Goal: Navigation & Orientation: Find specific page/section

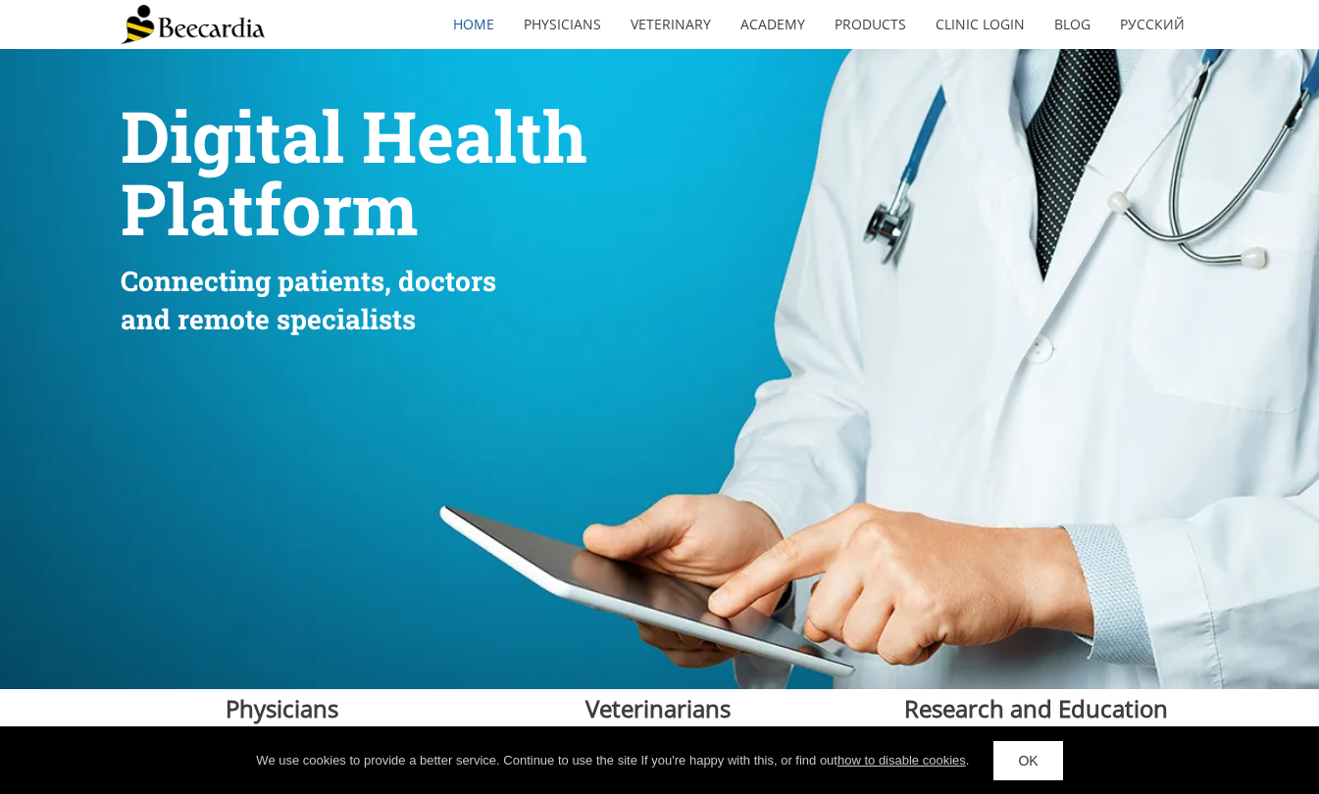
click at [199, 35] on img at bounding box center [193, 24] width 144 height 39
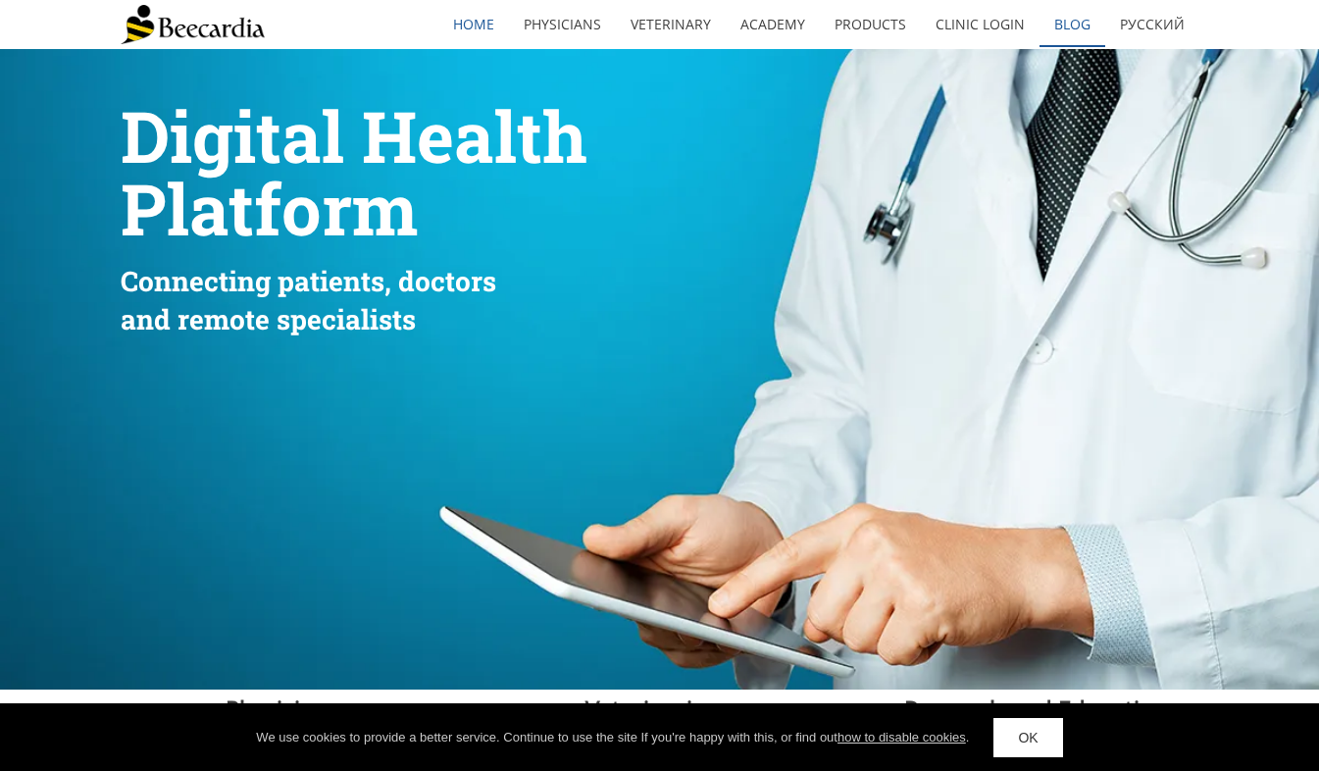
click at [1077, 33] on link "Blog" at bounding box center [1072, 24] width 66 height 45
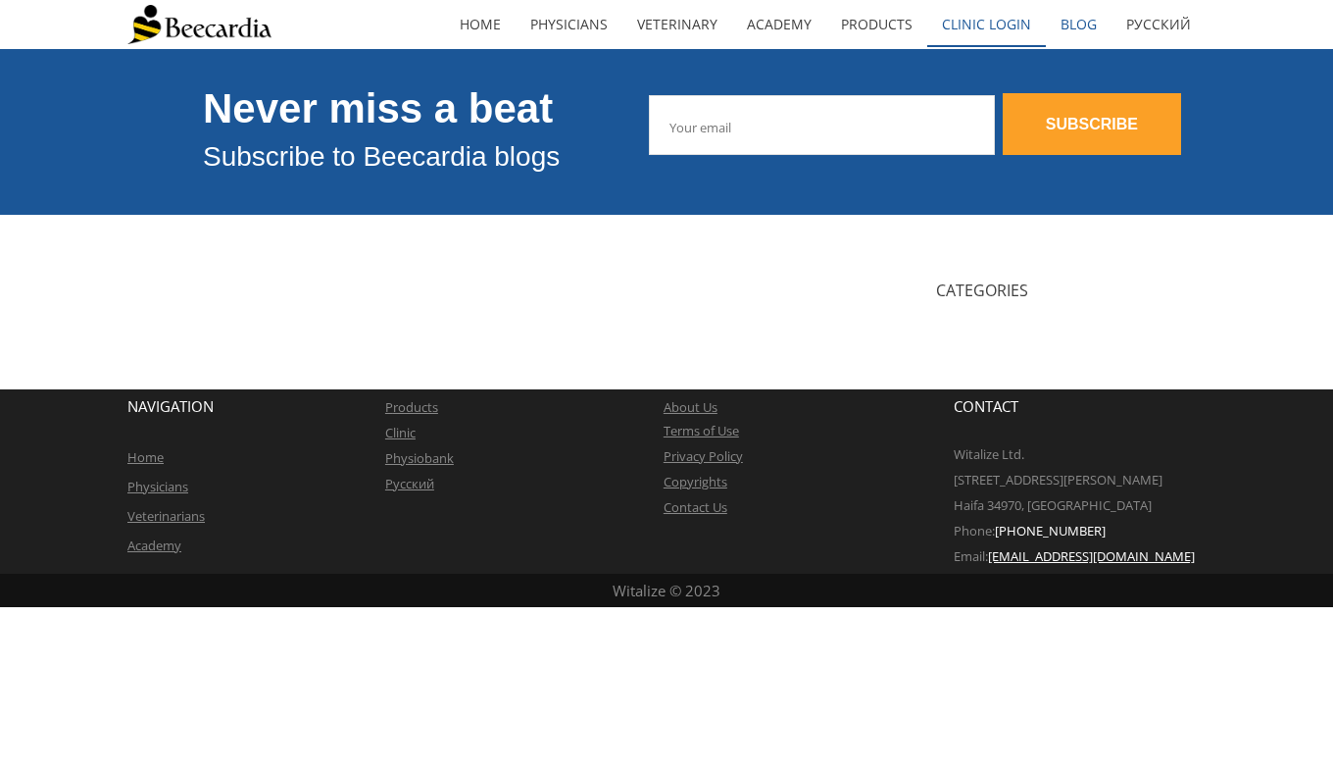
click at [974, 27] on link "Clinic Login" at bounding box center [986, 24] width 119 height 45
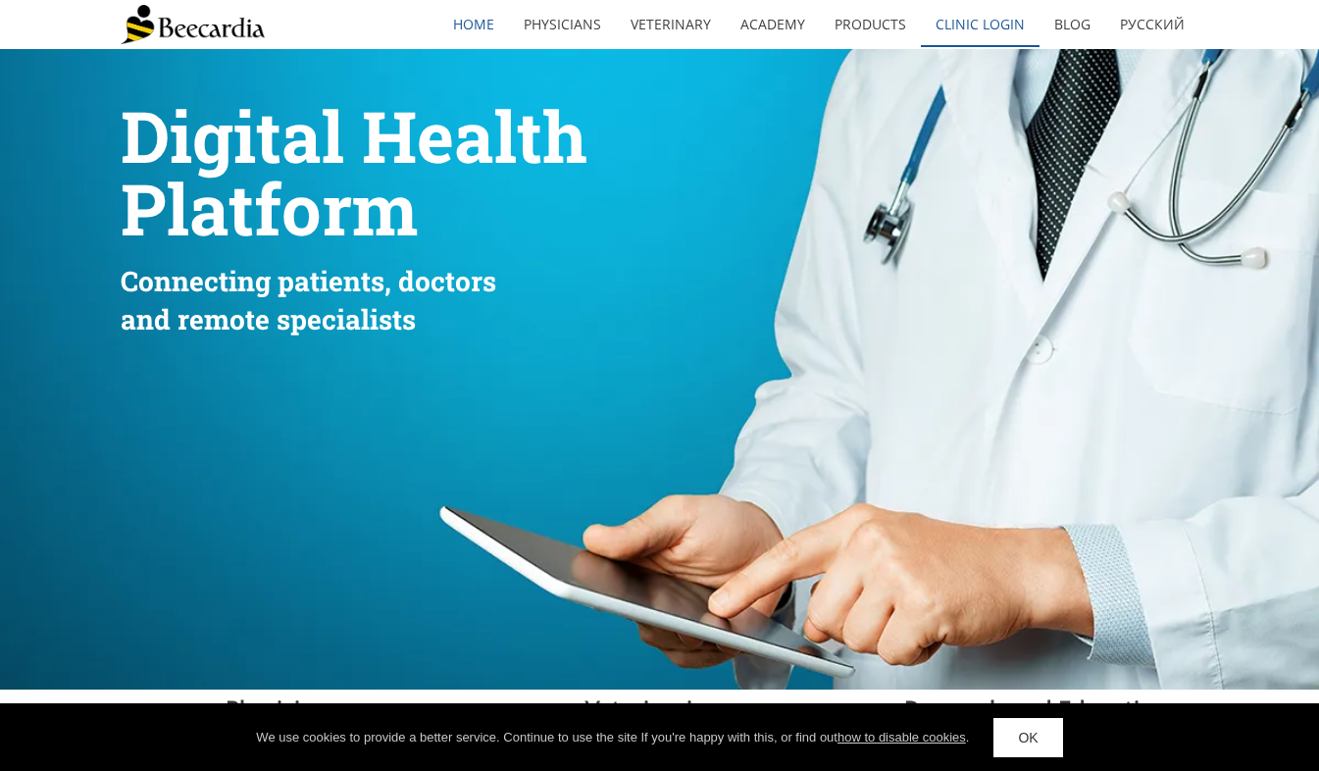
click at [997, 26] on link "Clinic Login" at bounding box center [980, 24] width 119 height 45
